Goal: Information Seeking & Learning: Learn about a topic

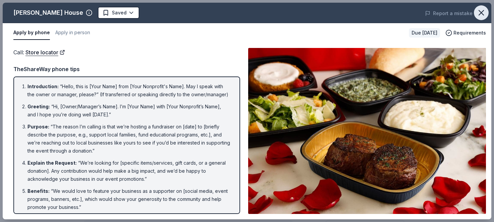
scroll to position [155, 0]
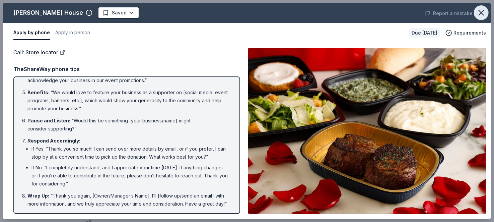
drag, startPoint x: 0, startPoint y: 0, endPoint x: 480, endPoint y: 14, distance: 480.6
click at [480, 14] on icon "button" at bounding box center [481, 12] width 5 height 5
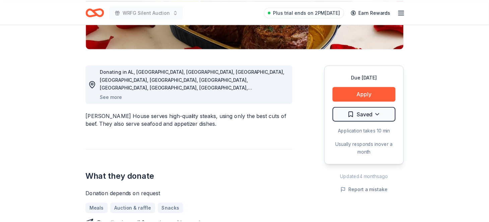
scroll to position [237, 0]
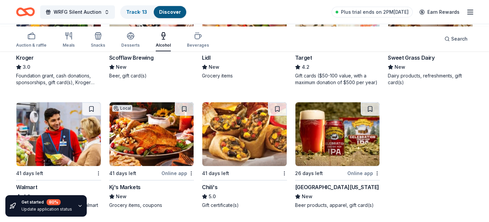
scroll to position [563, 0]
click at [202, 36] on icon "button" at bounding box center [198, 36] width 8 height 8
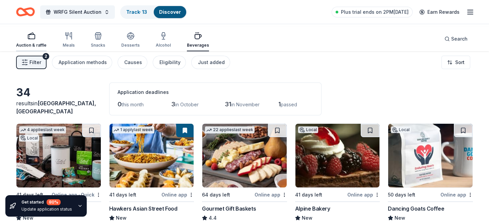
click at [34, 36] on div "button" at bounding box center [31, 36] width 31 height 8
